Goal: Transaction & Acquisition: Purchase product/service

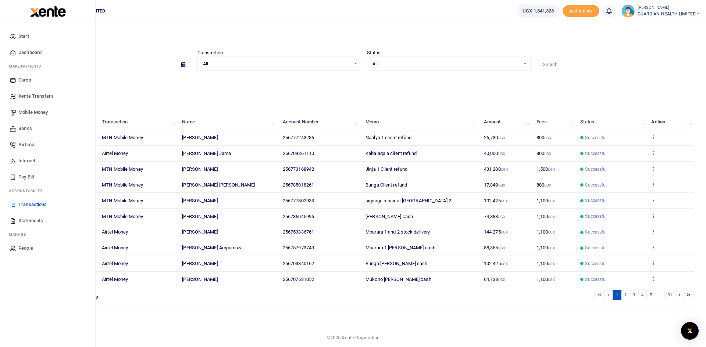
click at [40, 114] on span "Mobile Money" at bounding box center [32, 112] width 29 height 7
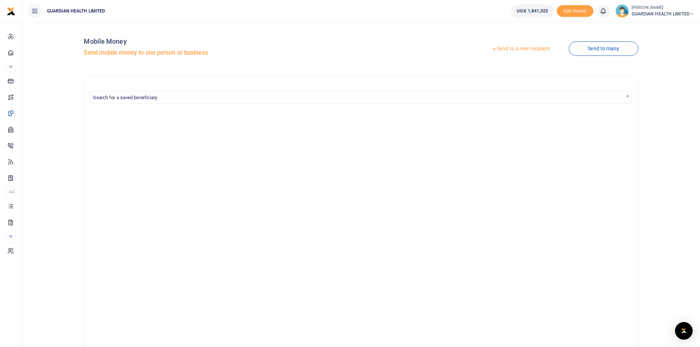
click at [515, 49] on link "Send to a new recipient" at bounding box center [521, 48] width 96 height 13
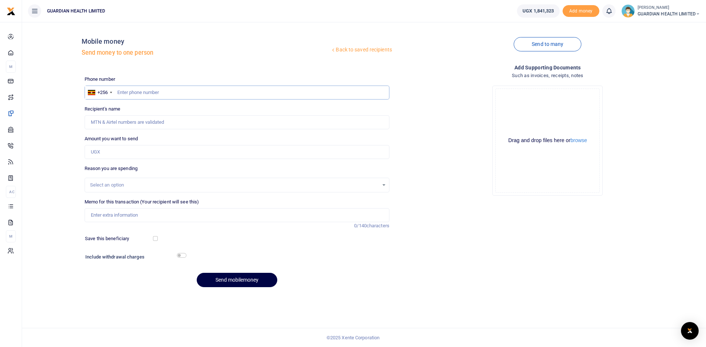
paste input "0700-186416"
click at [129, 93] on input "0700-186416" at bounding box center [237, 93] width 305 height 14
click at [119, 92] on input "0700186416" at bounding box center [237, 93] width 305 height 14
type input "700186416"
click at [125, 149] on input "Amount you want to send" at bounding box center [237, 152] width 305 height 14
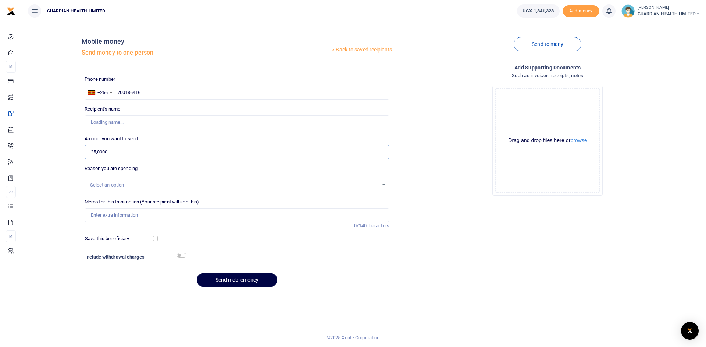
type input "250,000"
type input "Cedricdavid Ssendiwala"
type input "250,000"
click at [111, 215] on input "Memo for this transaction (Your recipient will see this)" at bounding box center [237, 215] width 305 height 14
click at [125, 183] on div "Select an option" at bounding box center [234, 185] width 289 height 7
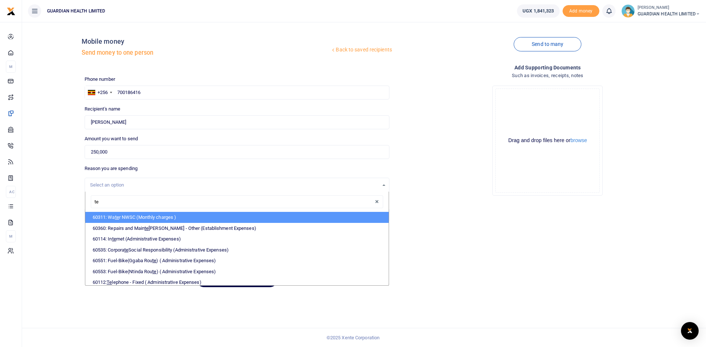
type input "tel"
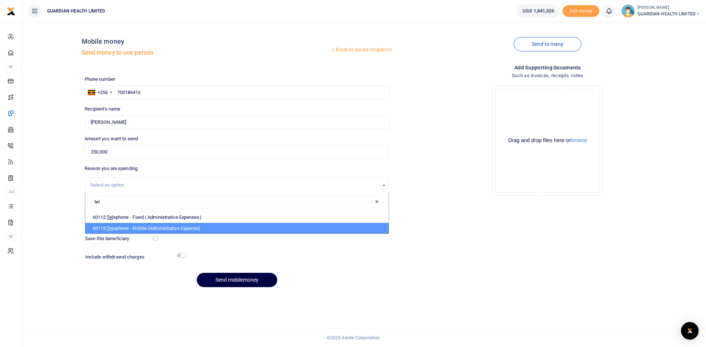
click at [142, 228] on li "60113: Tel ephone - Mobile (Administrative Expense)" at bounding box center [236, 228] width 303 height 11
select select "5431"
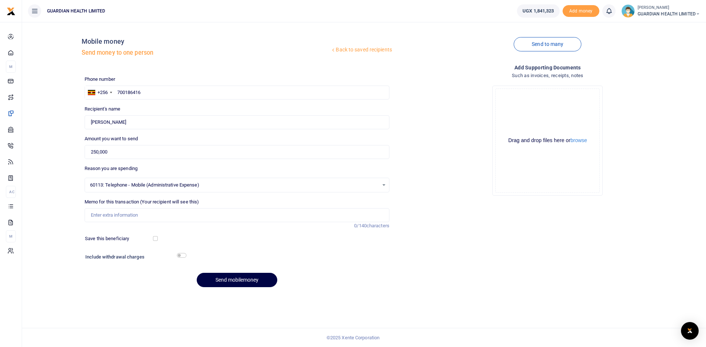
click at [210, 186] on span "60113: Telephone - Mobile (Administrative Expense)" at bounding box center [234, 185] width 289 height 7
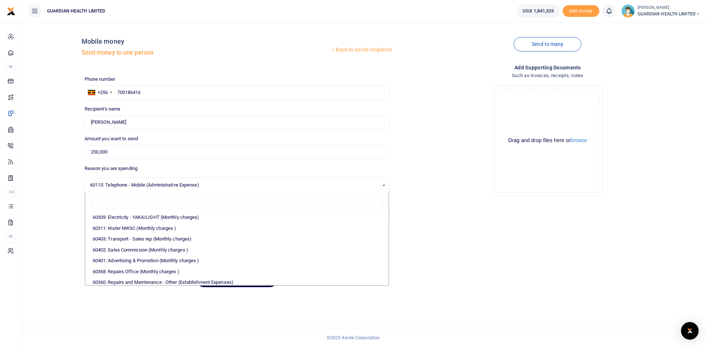
click at [237, 187] on span "60113: Telephone - Mobile (Administrative Expense)" at bounding box center [234, 185] width 289 height 7
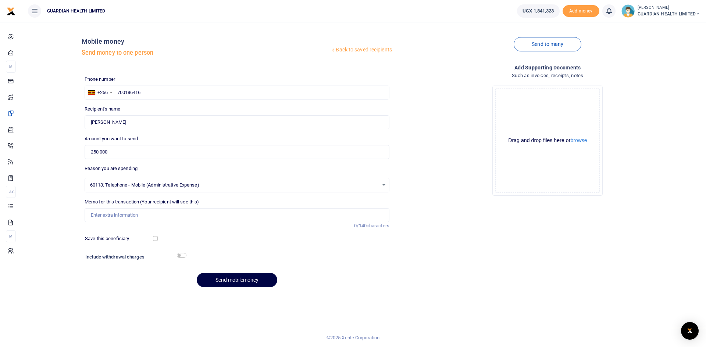
click at [237, 187] on span "60113: Telephone - Mobile (Administrative Expense)" at bounding box center [234, 185] width 289 height 7
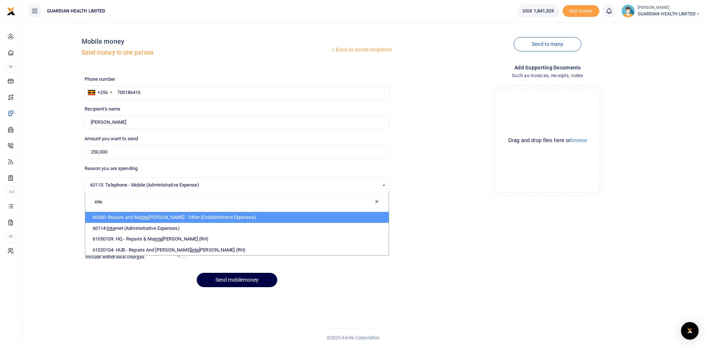
type input "inter"
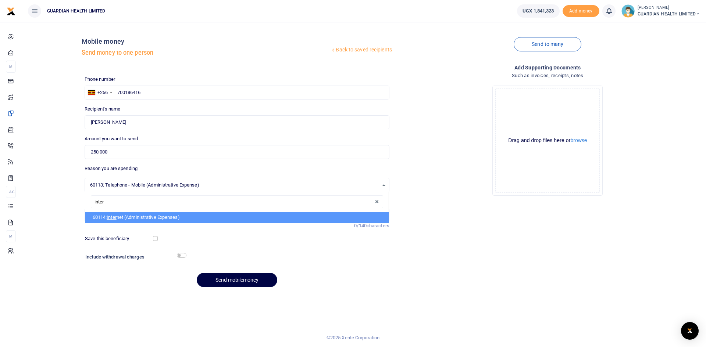
click at [157, 214] on li "60114: Inter net (Administrative Expenses)" at bounding box center [236, 217] width 303 height 11
select select "5413"
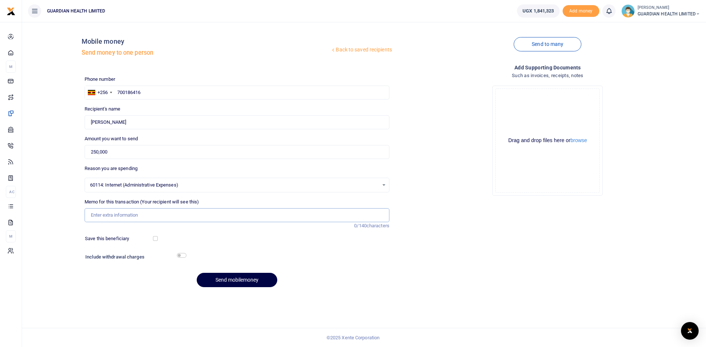
click at [132, 213] on input "Memo for this transaction (Your recipient will see this)" at bounding box center [237, 215] width 305 height 14
click at [249, 279] on button "Send mobilemoney" at bounding box center [237, 280] width 81 height 14
click at [230, 280] on button "Send mobilemoney" at bounding box center [237, 280] width 81 height 14
click at [102, 216] on input "GM's internet and Airtime for September" at bounding box center [237, 215] width 305 height 14
type input "GMs internet and Airtime for September"
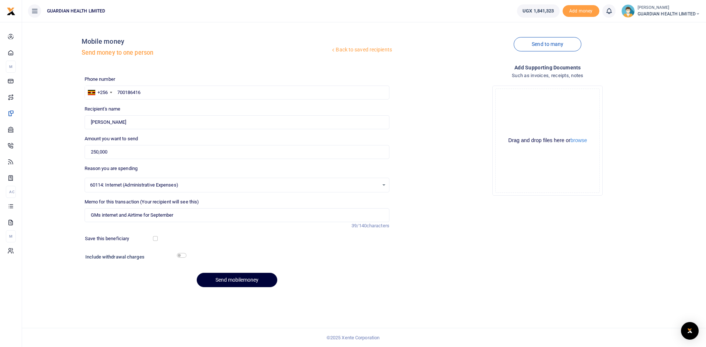
click at [246, 279] on button "Send mobilemoney" at bounding box center [237, 280] width 81 height 14
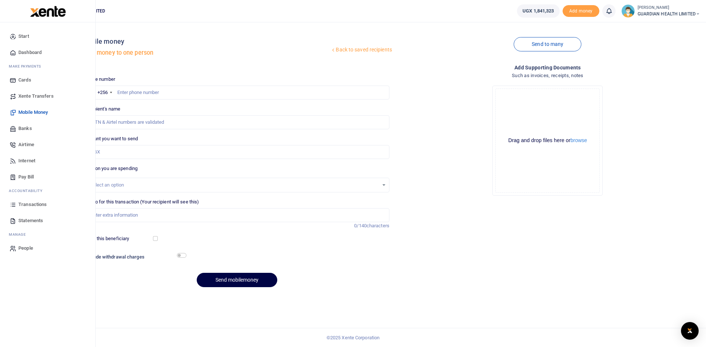
click at [30, 145] on span "Airtime" at bounding box center [26, 144] width 16 height 7
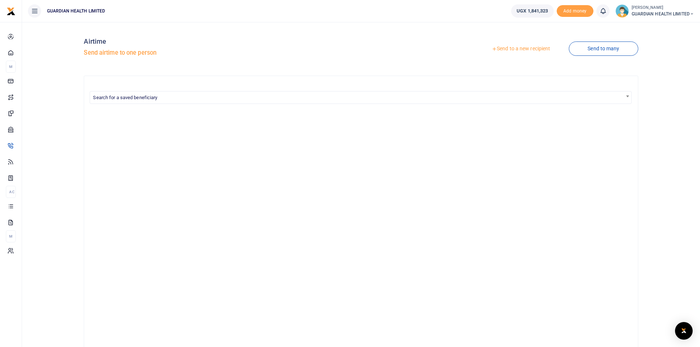
click at [512, 49] on link "Send to a new recipient" at bounding box center [521, 48] width 96 height 13
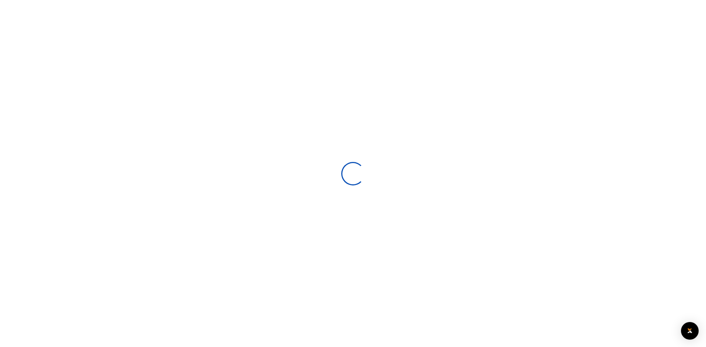
select select
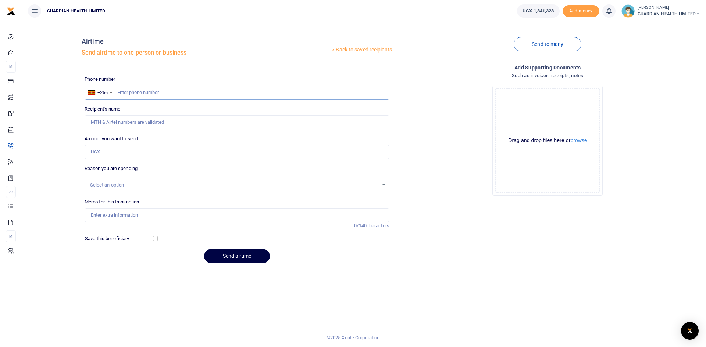
paste input "0778-134960"
click at [131, 93] on input "0778-134960" at bounding box center [237, 93] width 305 height 14
click at [121, 92] on input "0778134960" at bounding box center [237, 93] width 305 height 14
click at [153, 152] on input "Amount you want to send" at bounding box center [237, 152] width 305 height 14
click at [154, 124] on input "Recipient's name" at bounding box center [237, 122] width 305 height 14
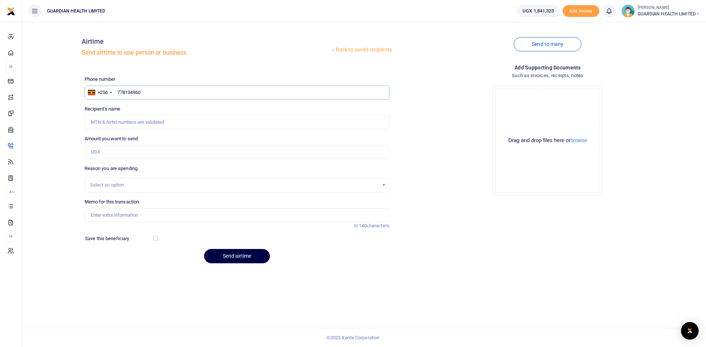
click at [154, 92] on input "778134960" at bounding box center [237, 93] width 305 height 14
click at [139, 150] on input "Amount you want to send" at bounding box center [237, 152] width 305 height 14
click at [155, 93] on input "778134960" at bounding box center [237, 93] width 305 height 14
drag, startPoint x: 155, startPoint y: 93, endPoint x: 157, endPoint y: 89, distance: 4.0
click at [125, 89] on input "778134960" at bounding box center [237, 93] width 305 height 14
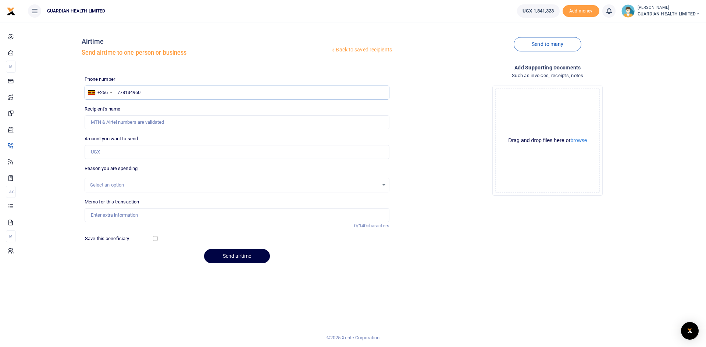
click at [158, 93] on input "778134960" at bounding box center [237, 93] width 305 height 14
drag, startPoint x: 148, startPoint y: 94, endPoint x: 114, endPoint y: 95, distance: 34.2
click at [114, 95] on div "+256 Uganda +256 771349608" at bounding box center [237, 93] width 305 height 14
type input "771349608"
click at [164, 123] on input "Recipient's name" at bounding box center [237, 122] width 305 height 14
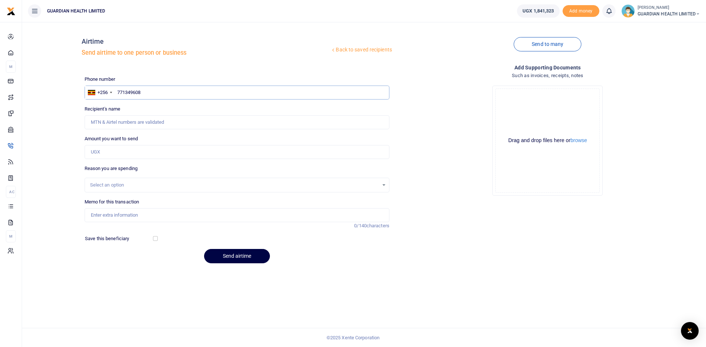
click at [147, 89] on input "771349608" at bounding box center [237, 93] width 305 height 14
drag, startPoint x: 147, startPoint y: 89, endPoint x: 116, endPoint y: 88, distance: 30.9
click at [116, 88] on input "771349608" at bounding box center [237, 93] width 305 height 14
